Goal: Task Accomplishment & Management: Manage account settings

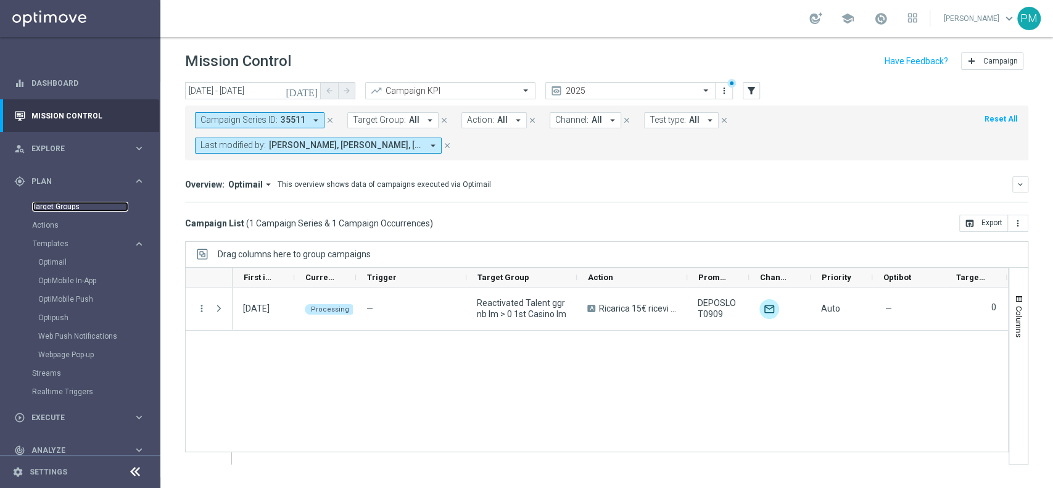
click at [75, 204] on link "Target Groups" at bounding box center [80, 207] width 96 height 10
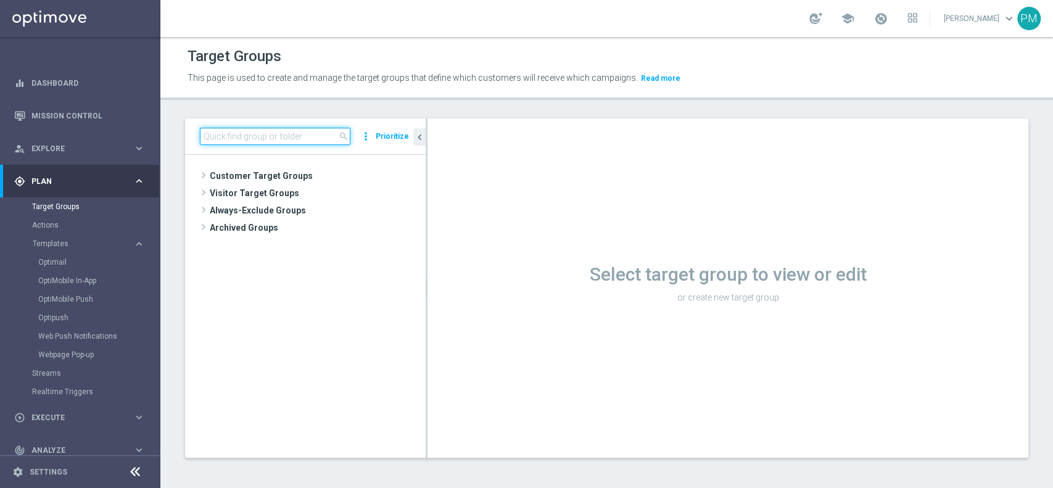
click at [325, 136] on input at bounding box center [275, 136] width 151 height 17
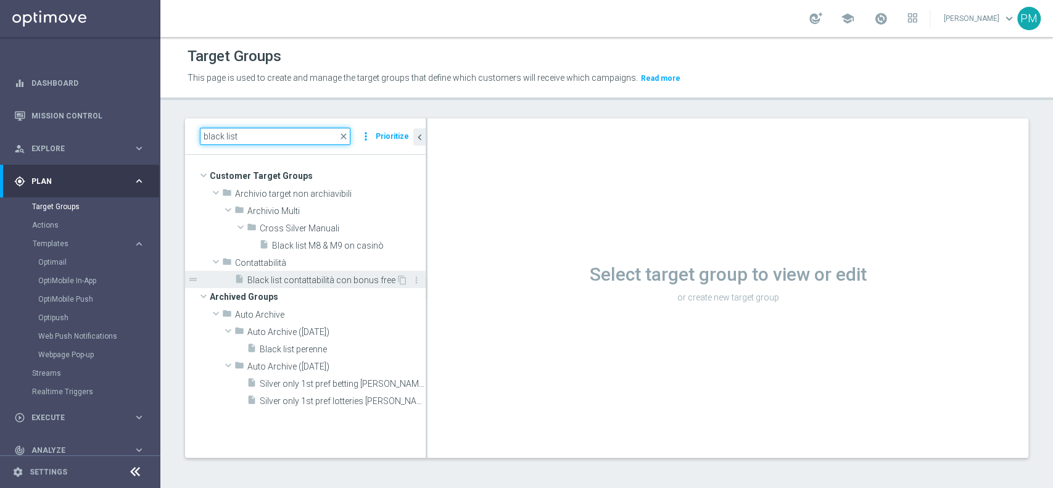
type input "black list"
click at [318, 276] on span "Black list contattabilità con bonus free" at bounding box center [321, 280] width 149 height 10
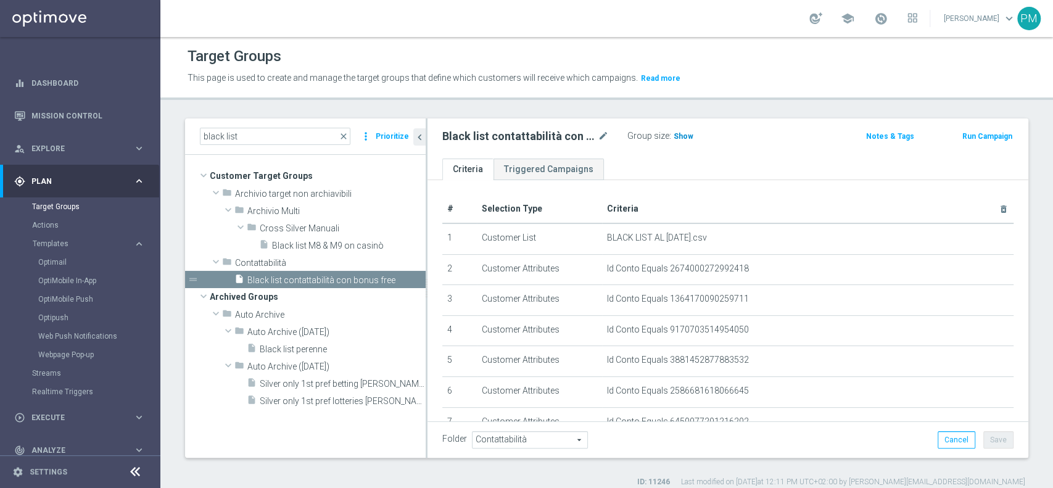
click at [681, 141] on h3 "Show" at bounding box center [684, 137] width 22 height 14
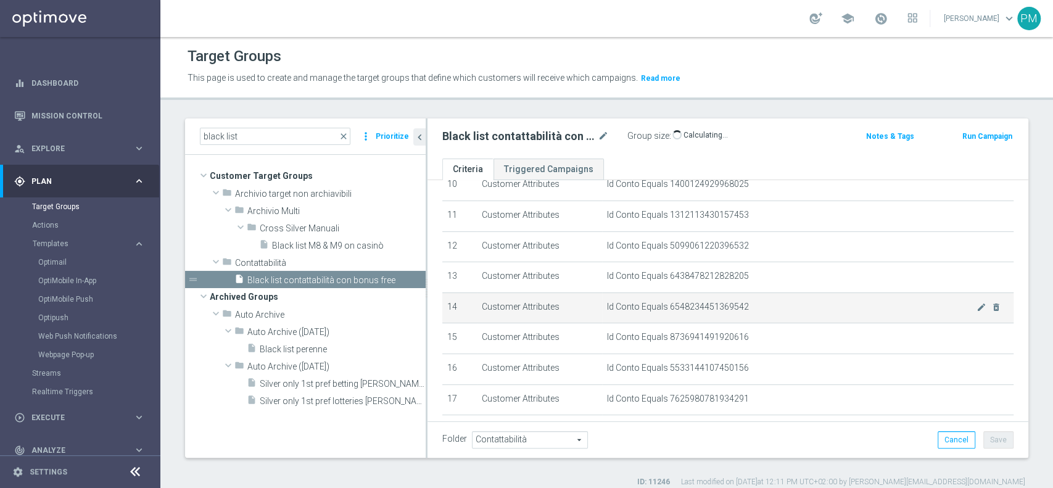
scroll to position [540, 0]
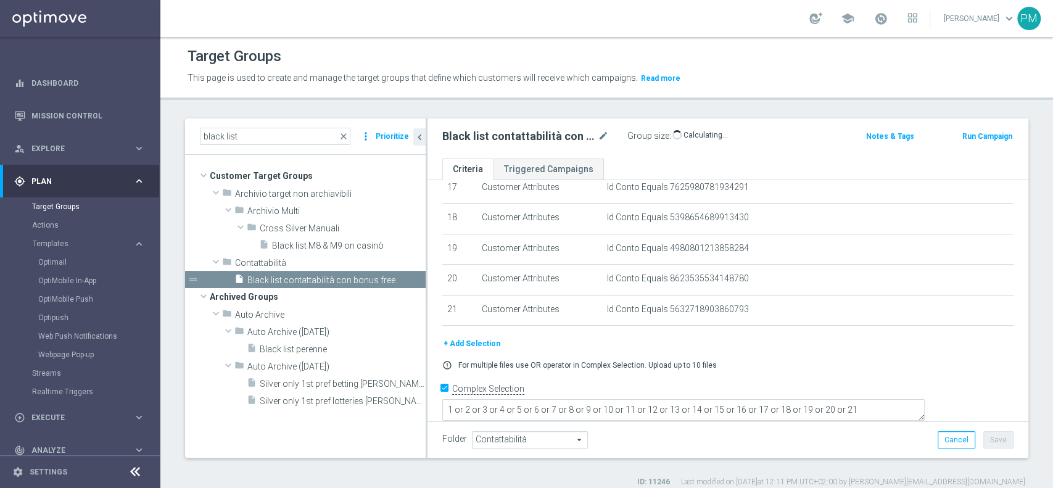
click at [484, 343] on button "+ Add Selection" at bounding box center [471, 344] width 59 height 14
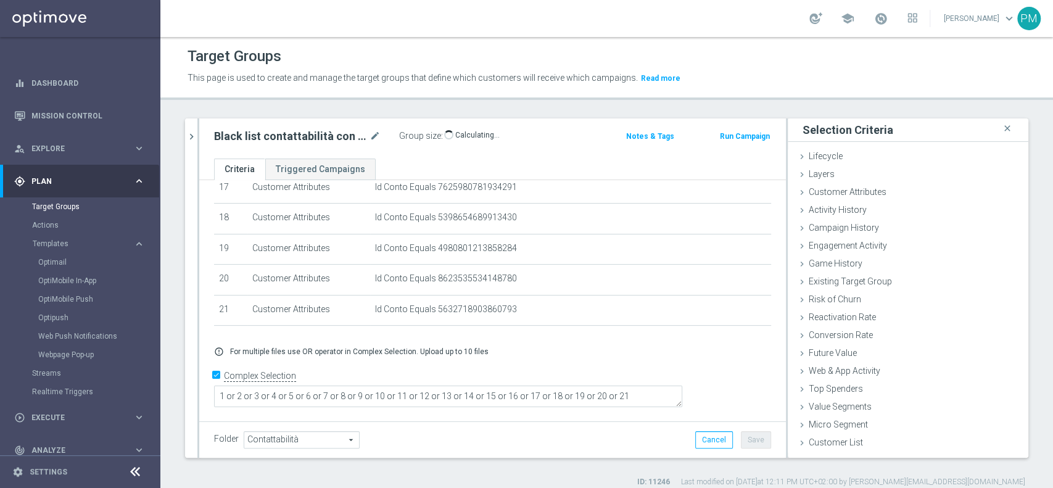
scroll to position [528, 0]
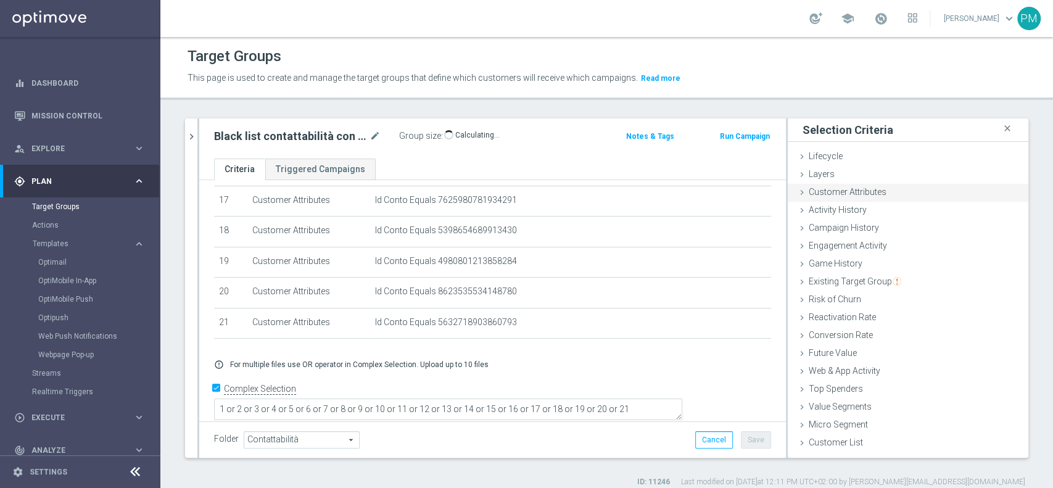
click at [879, 195] on div "Customer Attributes done" at bounding box center [908, 193] width 241 height 19
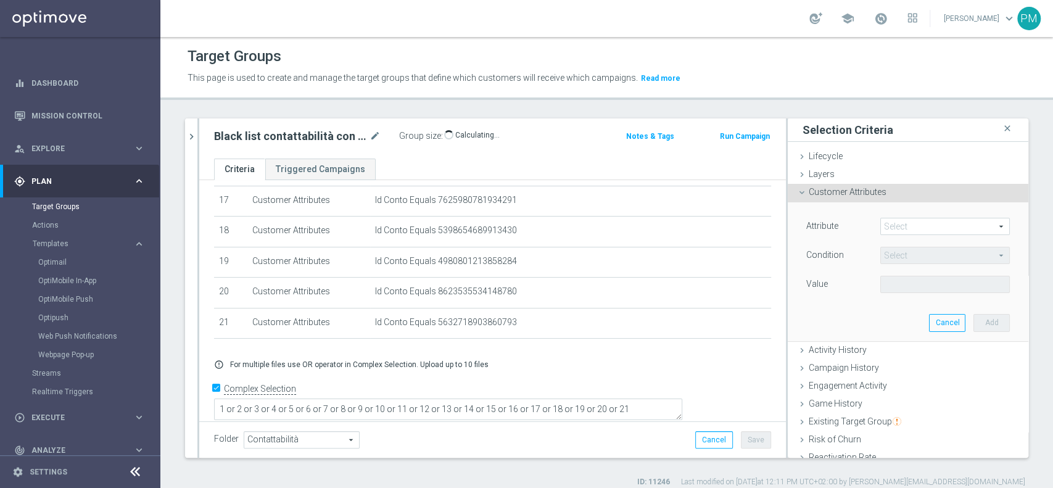
click at [903, 221] on span at bounding box center [945, 226] width 128 height 16
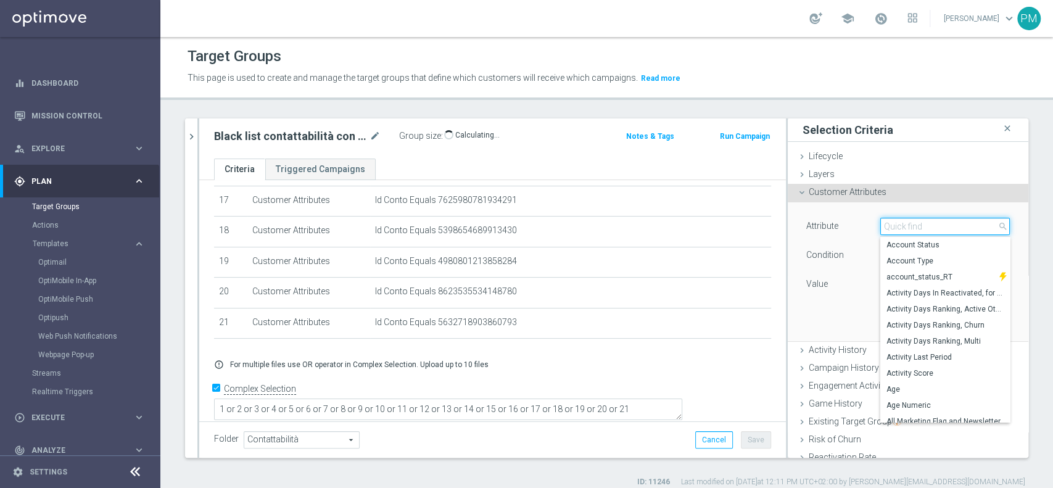
click at [903, 221] on input "search" at bounding box center [945, 226] width 130 height 17
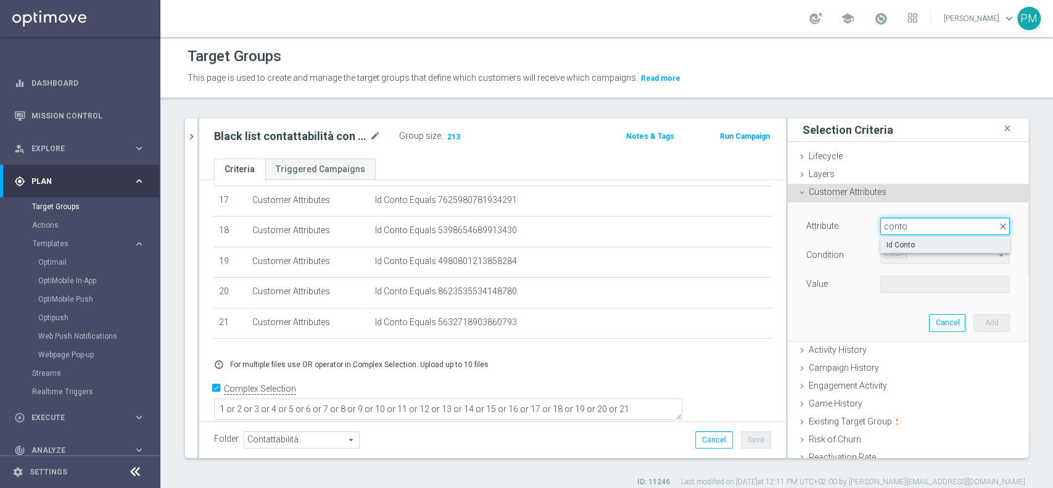
type input "conto"
click at [905, 246] on span "Id Conto" at bounding box center [945, 245] width 117 height 10
type input "Id Conto"
type input "Equals"
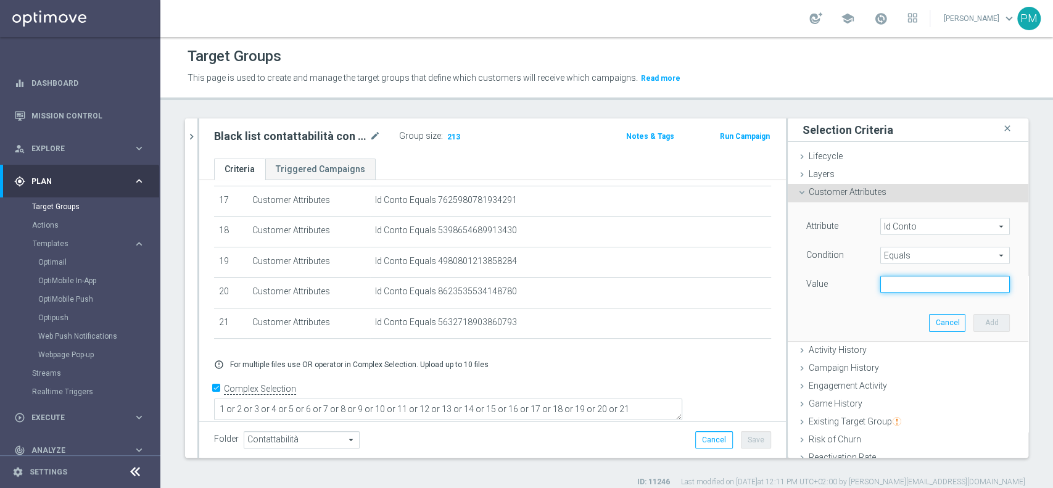
click at [898, 284] on input "text" at bounding box center [945, 284] width 130 height 17
paste input "8005880314978540"
type input "8005880314978540"
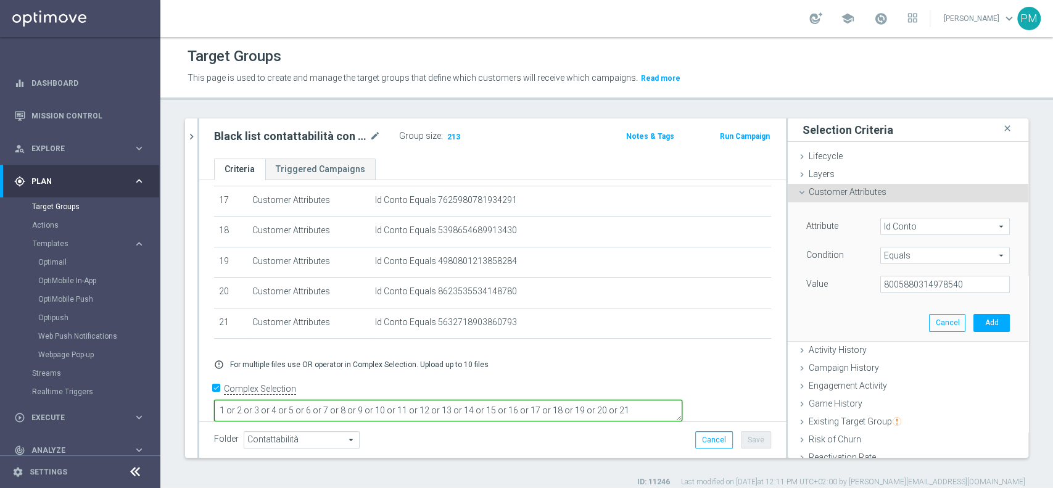
click at [682, 400] on textarea "1 or 2 or 3 or 4 or 5 or 6 or 7 or 8 or 9 or 10 or 11 or 12 or 13 or 14 or 15 o…" at bounding box center [448, 411] width 468 height 22
type textarea "1 or 2 or 3 or 4 or 5 or 6 or 7 or 8 or 9 or 10 or 11 or 12 or 13 or 14 or 15 o…"
click at [974, 321] on button "Add" at bounding box center [992, 322] width 36 height 17
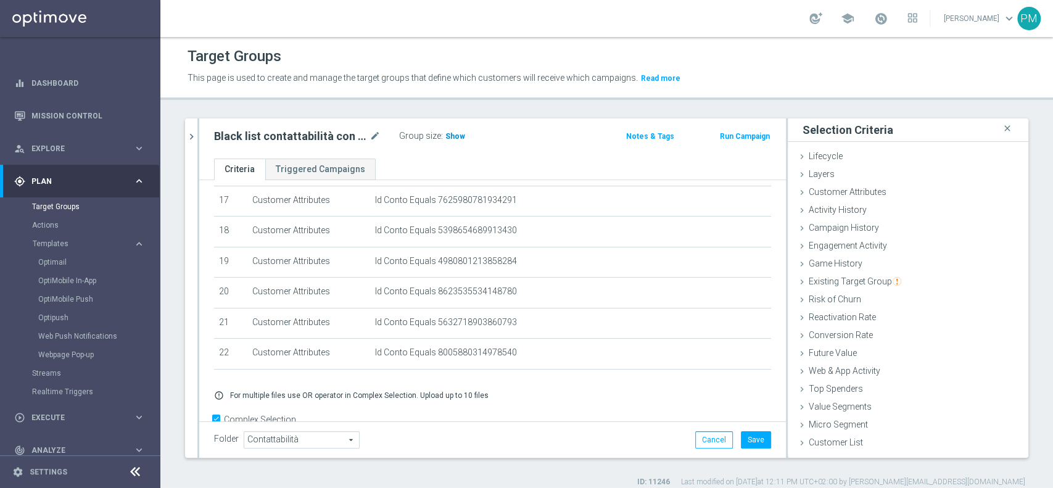
click at [447, 135] on span "Show" at bounding box center [455, 136] width 20 height 9
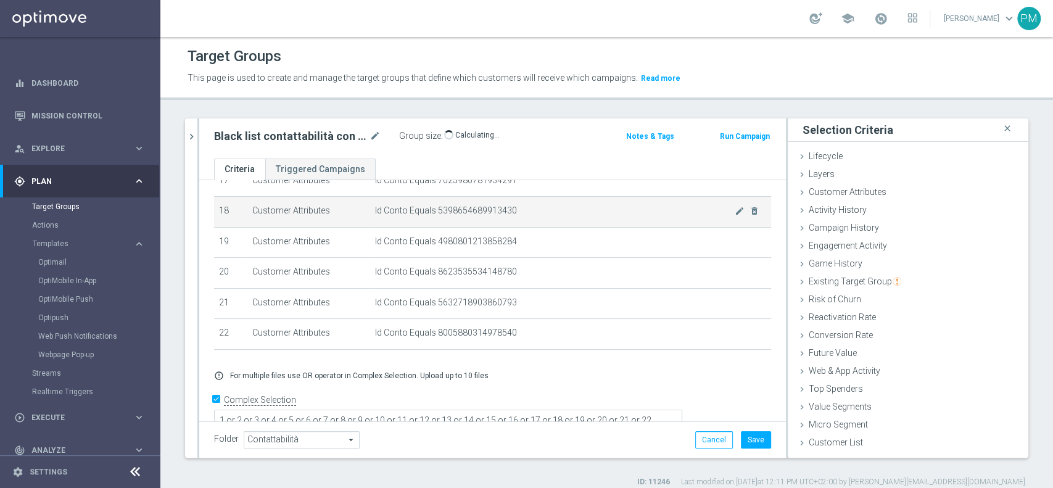
scroll to position [558, 0]
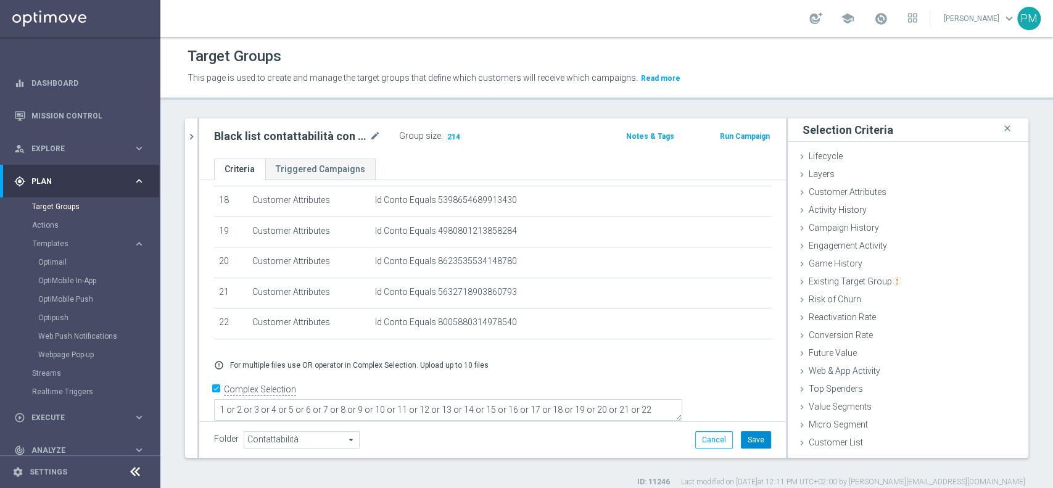
click at [741, 436] on button "Save" at bounding box center [756, 439] width 30 height 17
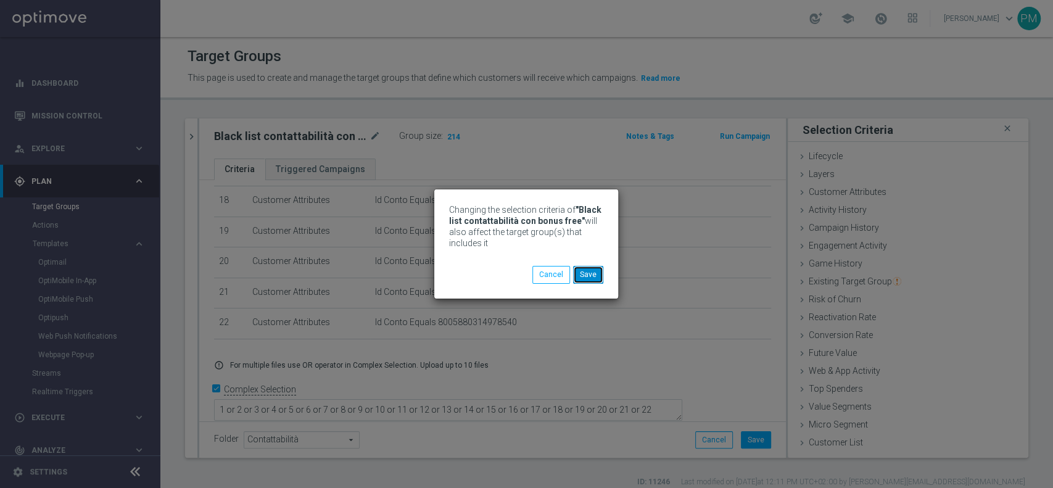
click at [597, 275] on button "Save" at bounding box center [588, 274] width 30 height 17
